Goal: Task Accomplishment & Management: Use online tool/utility

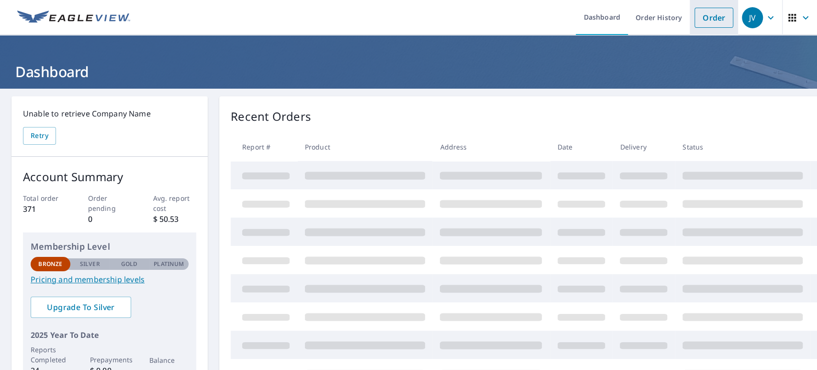
click at [713, 12] on link "Order" at bounding box center [714, 18] width 39 height 20
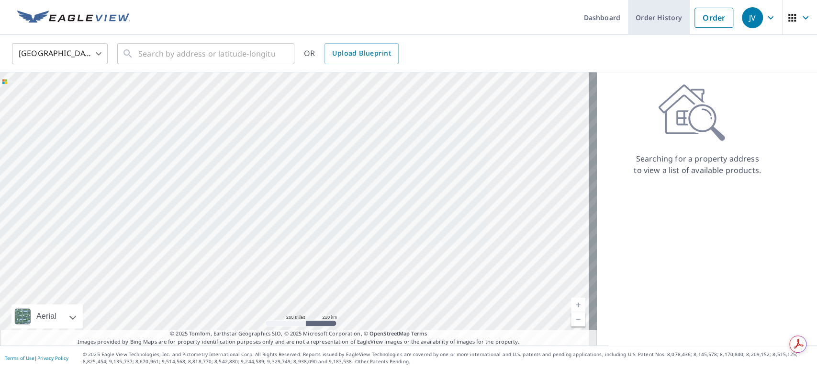
click at [628, 11] on link "Order History" at bounding box center [659, 17] width 62 height 35
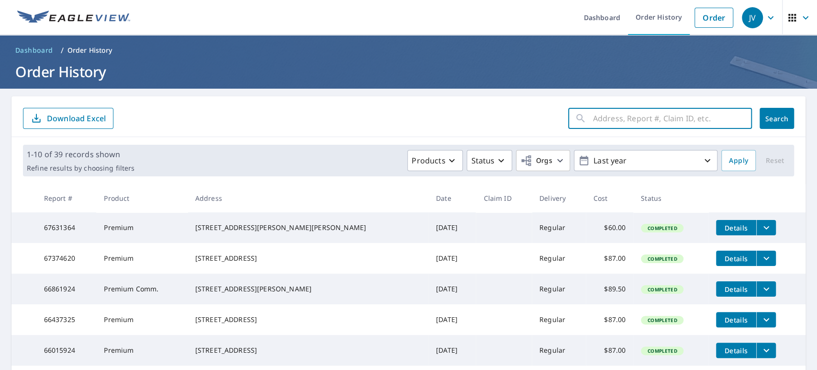
click at [658, 118] on input "text" at bounding box center [672, 118] width 159 height 27
click at [241, 324] on div "[STREET_ADDRESS]" at bounding box center [307, 320] width 225 height 10
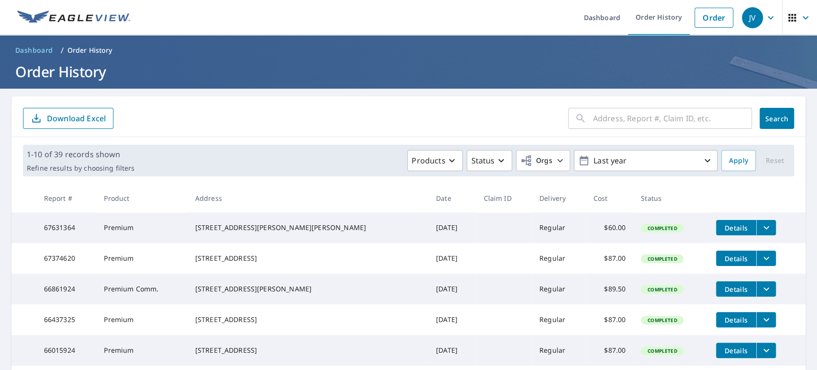
click at [761, 325] on icon "filesDropdownBtn-66437325" at bounding box center [766, 319] width 11 height 11
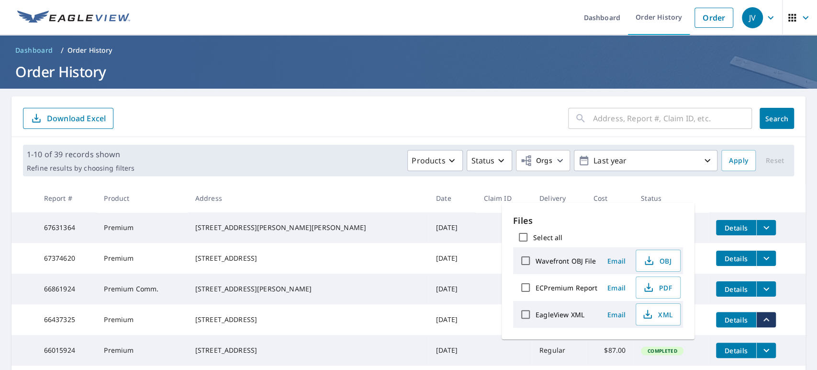
click at [663, 335] on td "Completed" at bounding box center [670, 319] width 75 height 31
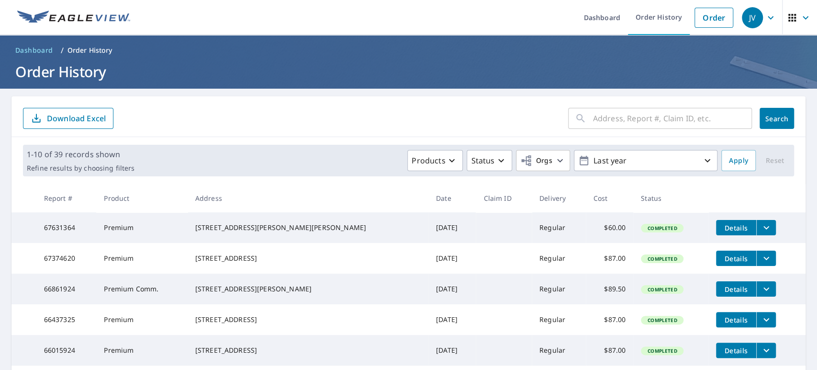
click at [761, 325] on icon "filesDropdownBtn-66437325" at bounding box center [766, 319] width 11 height 11
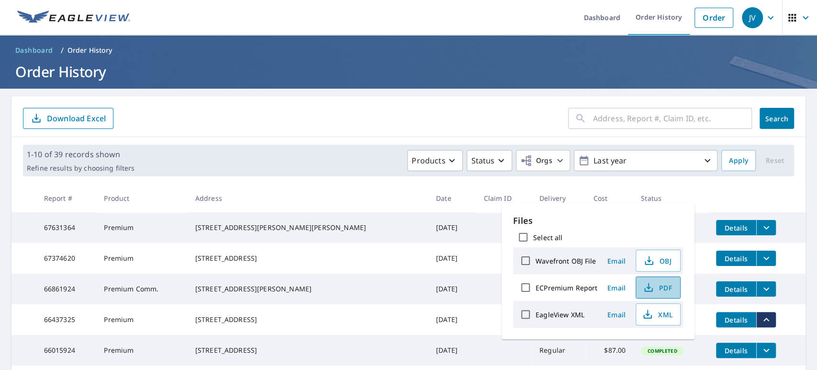
click at [668, 291] on span "PDF" at bounding box center [657, 286] width 31 height 11
click at [593, 124] on input "text" at bounding box center [672, 118] width 159 height 27
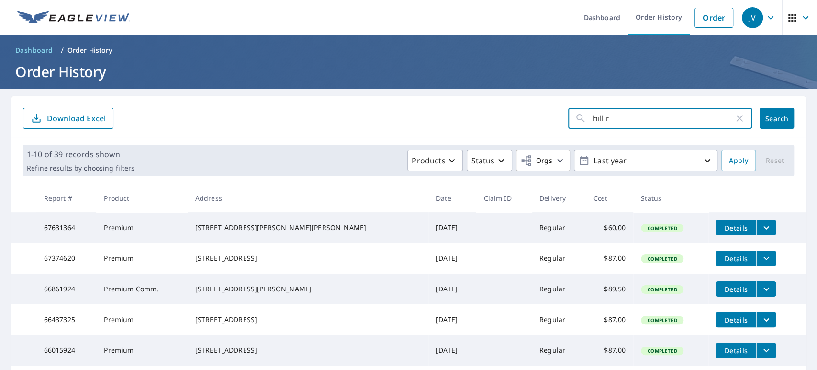
type input "[PERSON_NAME]"
click button "Search" at bounding box center [777, 118] width 34 height 21
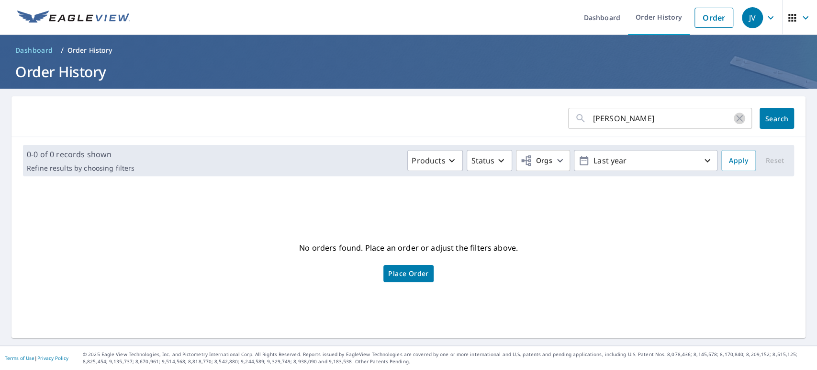
click at [734, 119] on icon "button" at bounding box center [739, 117] width 11 height 11
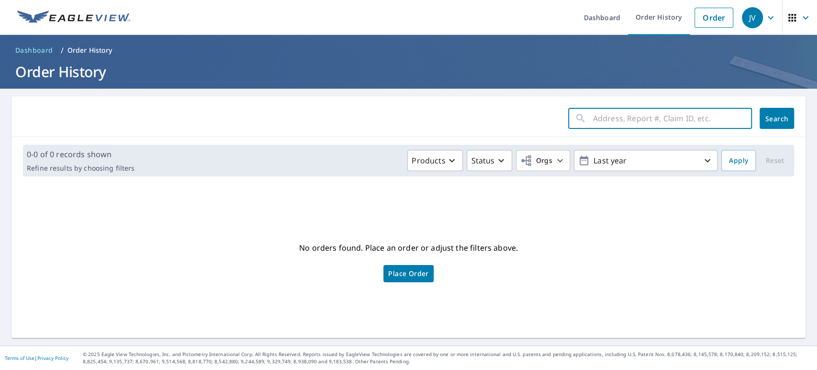
paste input "[STREET_ADDRESS][PERSON_NAME]"
type input "[STREET_ADDRESS][PERSON_NAME]"
click button "Search" at bounding box center [777, 118] width 34 height 21
drag, startPoint x: 662, startPoint y: 127, endPoint x: 605, endPoint y: 126, distance: 57.0
click at [578, 114] on div "[STREET_ADDRESS][PERSON_NAME] ​" at bounding box center [660, 118] width 184 height 21
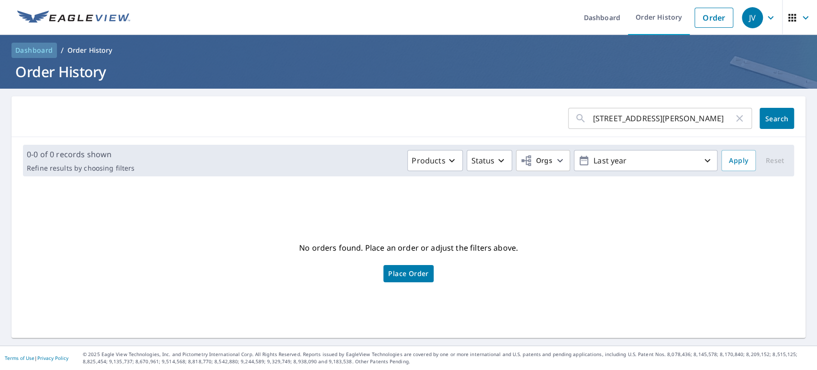
click at [30, 45] on span "Dashboard" at bounding box center [34, 50] width 38 height 10
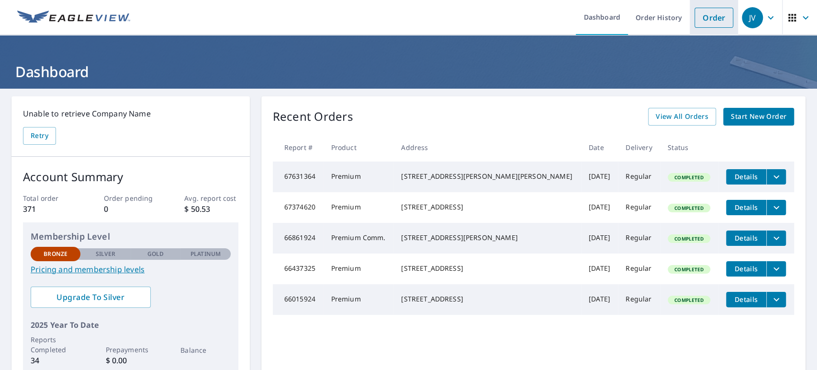
click at [701, 12] on link "Order" at bounding box center [714, 18] width 39 height 20
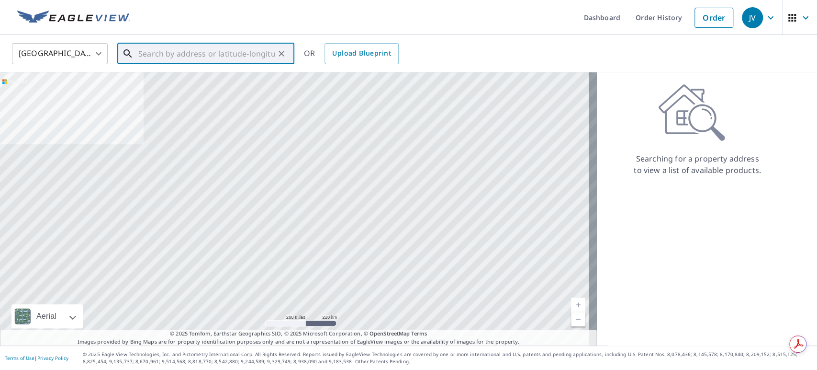
paste input "[STREET_ADDRESS][PERSON_NAME]"
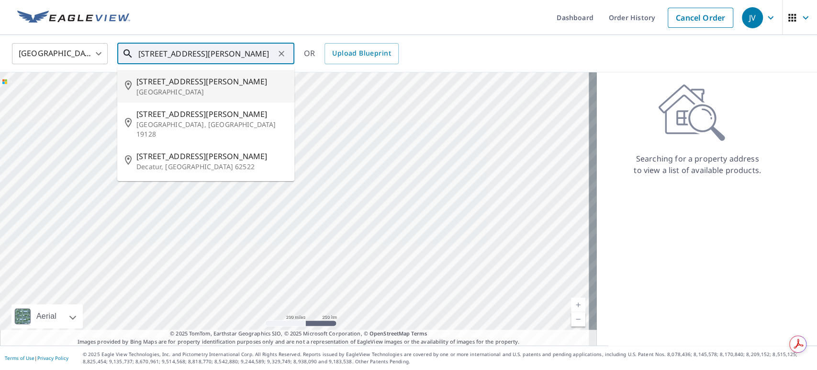
click at [151, 87] on p "[GEOGRAPHIC_DATA]" at bounding box center [211, 92] width 150 height 10
type input "[STREET_ADDRESS][PERSON_NAME]"
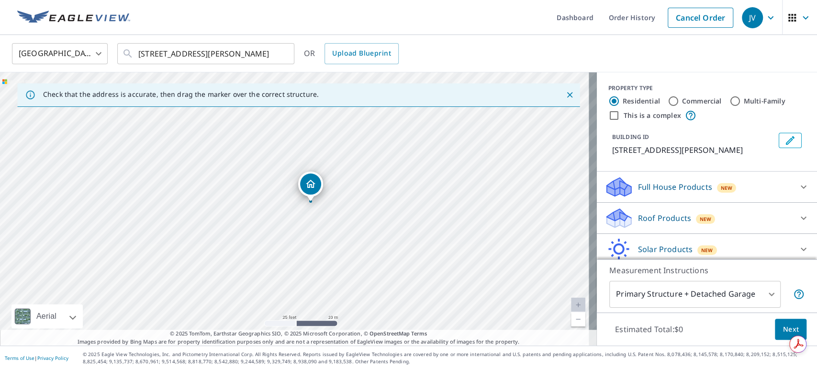
drag, startPoint x: 295, startPoint y: 215, endPoint x: 325, endPoint y: 171, distance: 53.1
click at [325, 171] on div "[STREET_ADDRESS][PERSON_NAME]" at bounding box center [298, 208] width 597 height 273
